Goal: Information Seeking & Learning: Find specific fact

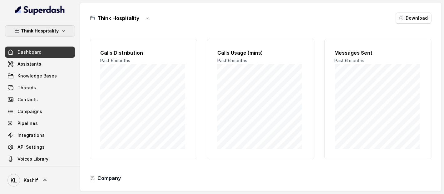
click at [56, 34] on button "Think Hospitality" at bounding box center [40, 30] width 70 height 11
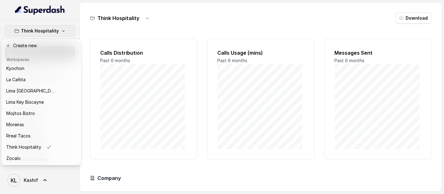
scroll to position [52, 0]
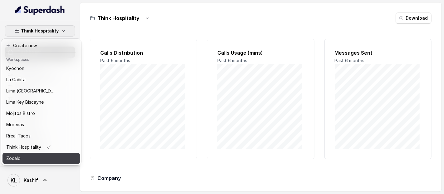
click at [54, 153] on button "Zocalo" at bounding box center [40, 158] width 77 height 11
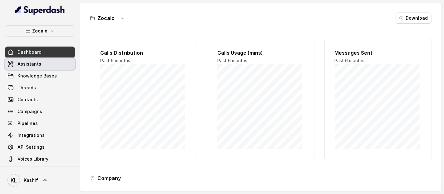
click at [46, 66] on link "Assistants" at bounding box center [40, 63] width 70 height 11
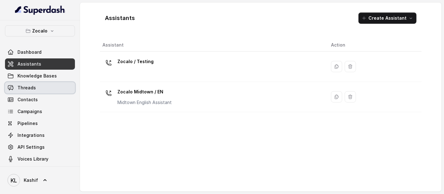
click at [44, 83] on link "Threads" at bounding box center [40, 87] width 70 height 11
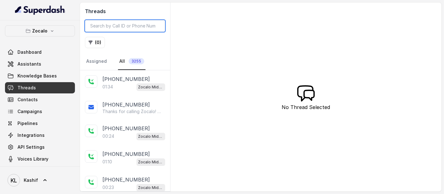
click at [126, 25] on input "search" at bounding box center [125, 26] width 80 height 12
paste input "CA6256df95b7b19a669d8c55f9190a5d6e"
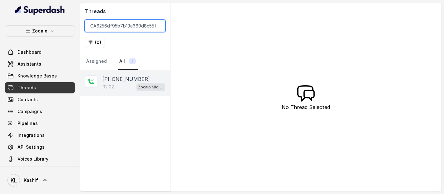
type input "CA6256df95b7b19a669d8c55f9190a5d6e"
click at [119, 85] on div "02:02 Zocalo Midtown / EN" at bounding box center [133, 87] width 63 height 8
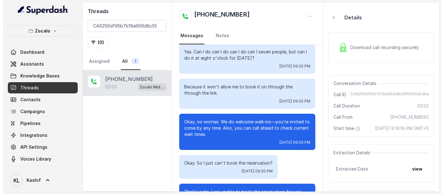
scroll to position [510, 0]
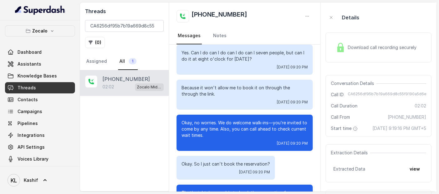
click at [422, 175] on button "view" at bounding box center [415, 168] width 18 height 11
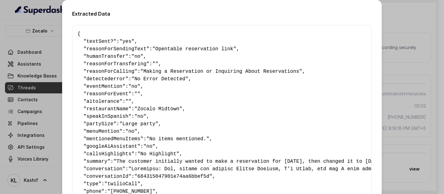
click at [163, 72] on span ""Making a Reservation or Inquiring About Reservations"" at bounding box center [222, 72] width 162 height 6
drag, startPoint x: 150, startPoint y: 49, endPoint x: 222, endPoint y: 47, distance: 72.5
click at [222, 47] on span ""Opentable reservation link"" at bounding box center [194, 49] width 84 height 6
click at [177, 51] on span ""Opentable reservation link"" at bounding box center [194, 49] width 84 height 6
drag, startPoint x: 149, startPoint y: 47, endPoint x: 235, endPoint y: 52, distance: 86.1
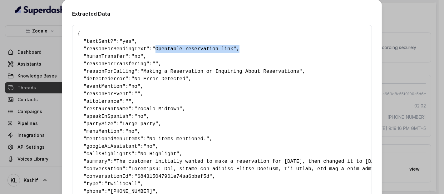
click at [235, 52] on pre "{ " textSent? ": "yes" , " reasonForSendingText ": "Opentable reservation link"…" at bounding box center [221, 157] width 289 height 255
click at [121, 152] on span "callsHighlights" at bounding box center [109, 154] width 45 height 6
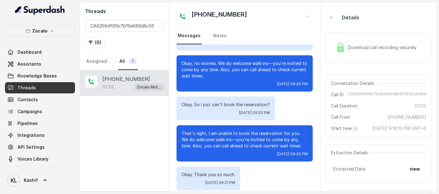
scroll to position [570, 0]
